Goal: Task Accomplishment & Management: Manage account settings

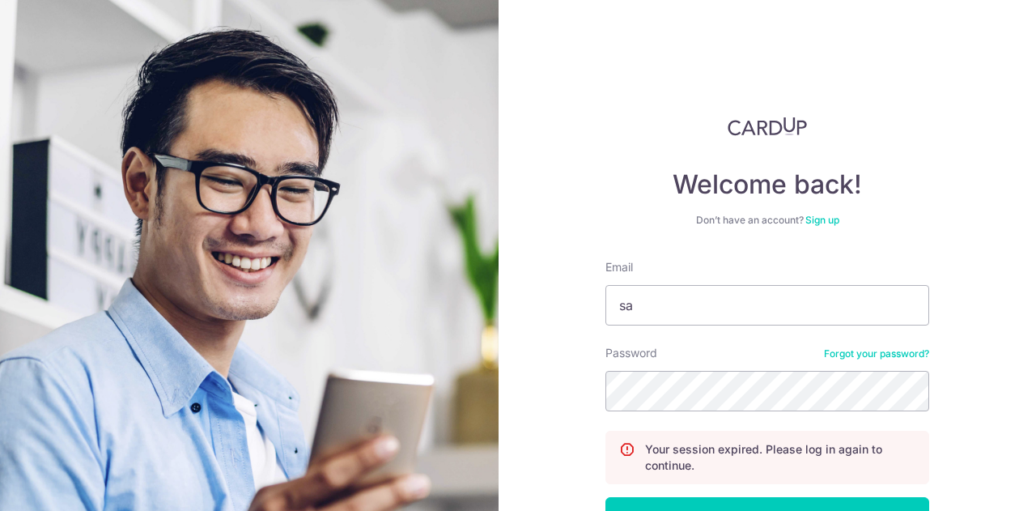
type input "[EMAIL_ADDRESS][DOMAIN_NAME]"
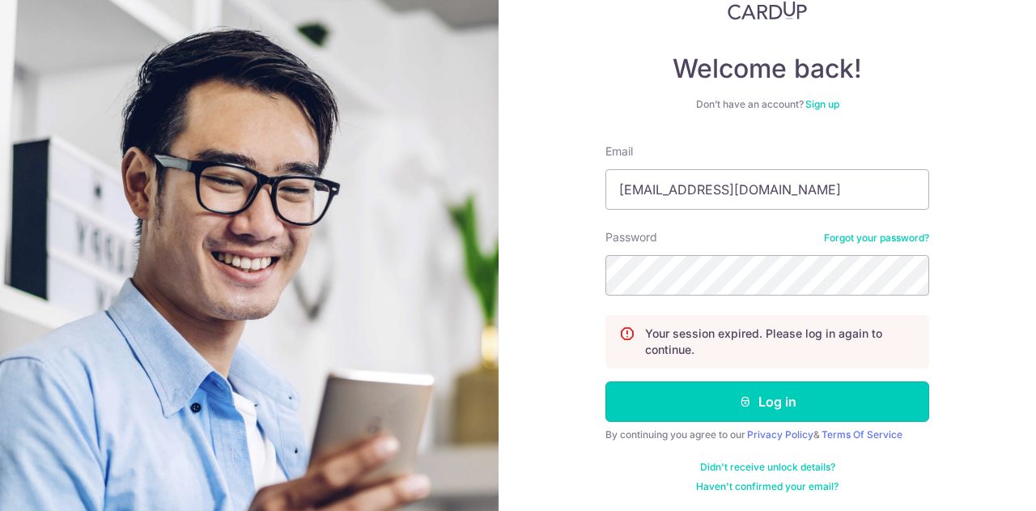
click at [709, 393] on button "Log in" at bounding box center [767, 401] width 324 height 40
